Goal: Find specific page/section: Find specific page/section

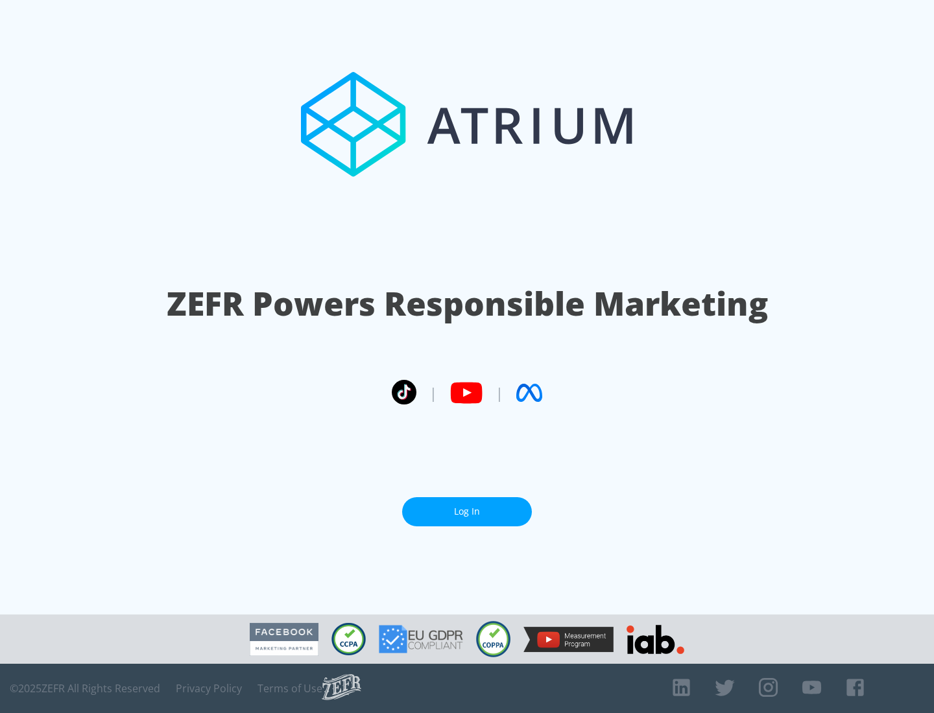
click at [467, 506] on link "Log In" at bounding box center [467, 511] width 130 height 29
